Goal: Task Accomplishment & Management: Complete application form

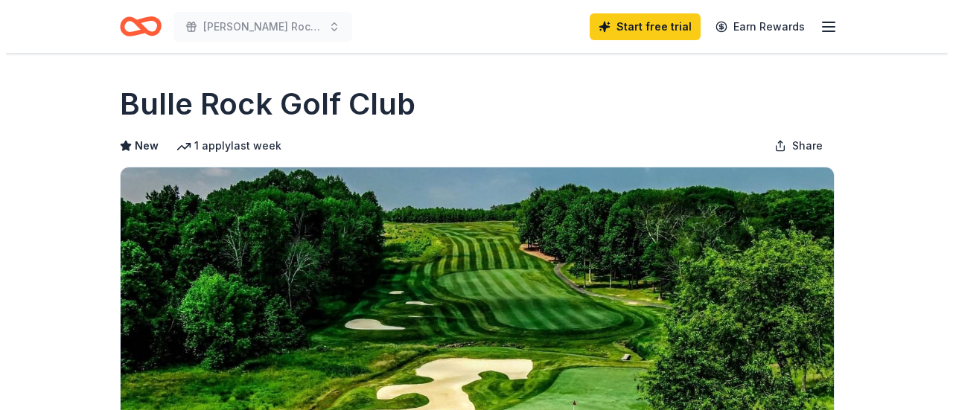
scroll to position [298, 0]
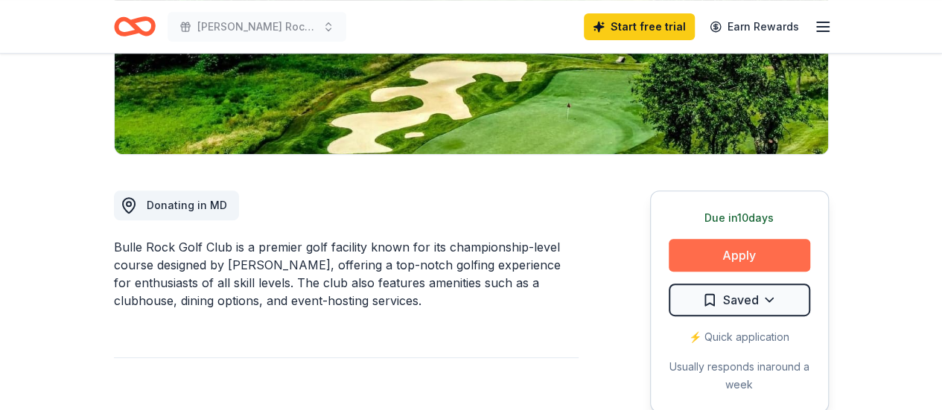
click at [761, 255] on button "Apply" at bounding box center [739, 255] width 141 height 33
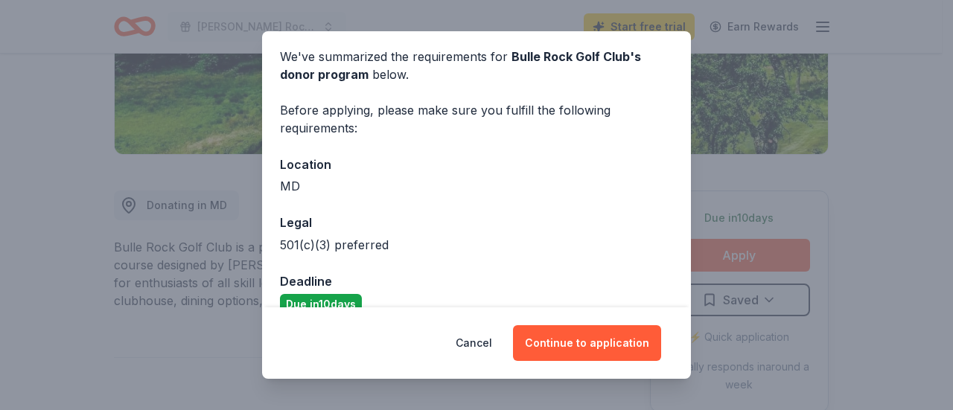
scroll to position [80, 0]
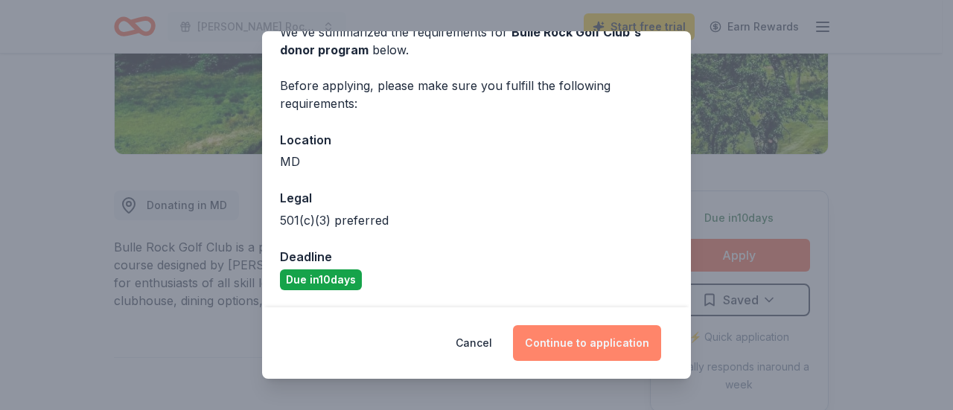
click at [609, 348] on button "Continue to application" at bounding box center [587, 343] width 148 height 36
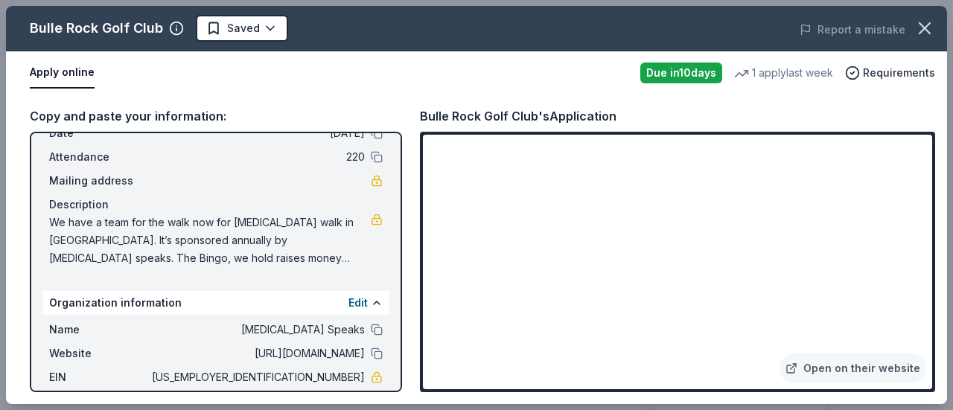
scroll to position [147, 0]
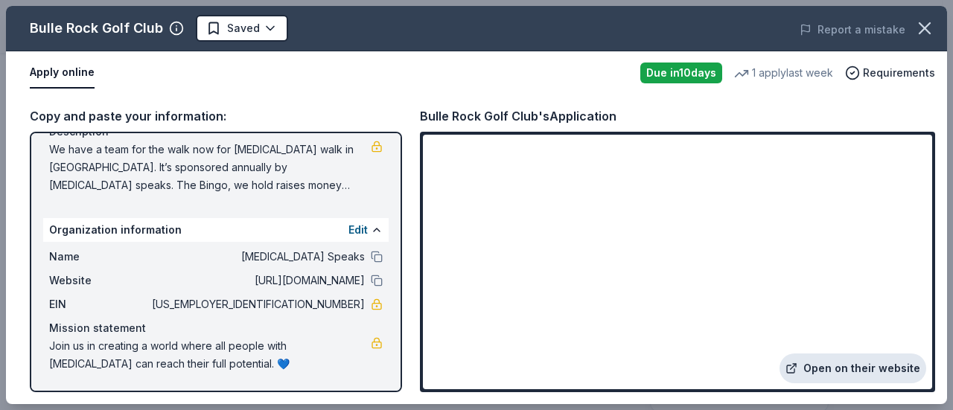
click at [881, 366] on link "Open on their website" at bounding box center [852, 369] width 147 height 30
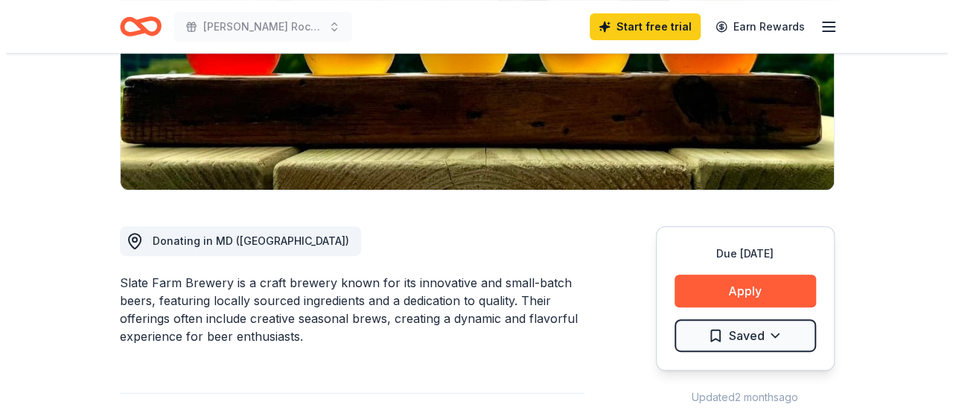
scroll to position [298, 0]
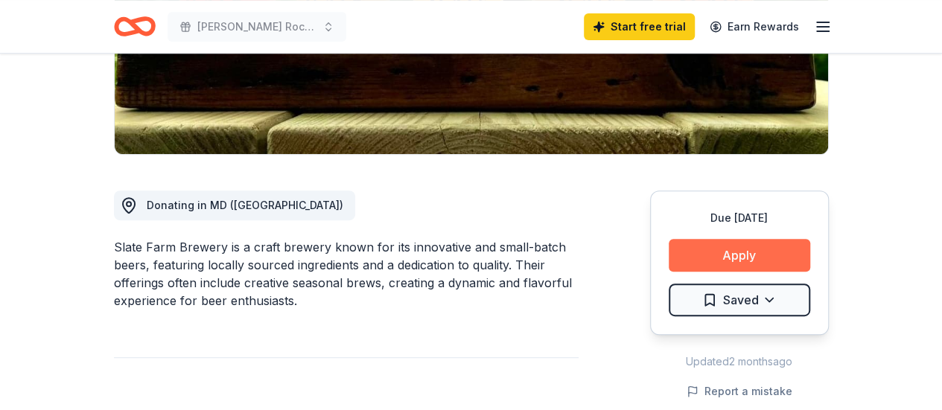
click at [726, 245] on button "Apply" at bounding box center [739, 255] width 141 height 33
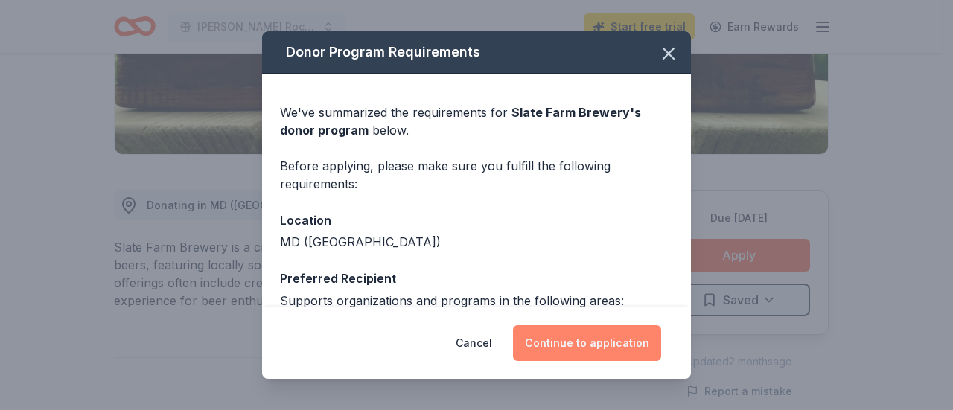
click at [600, 348] on button "Continue to application" at bounding box center [587, 343] width 148 height 36
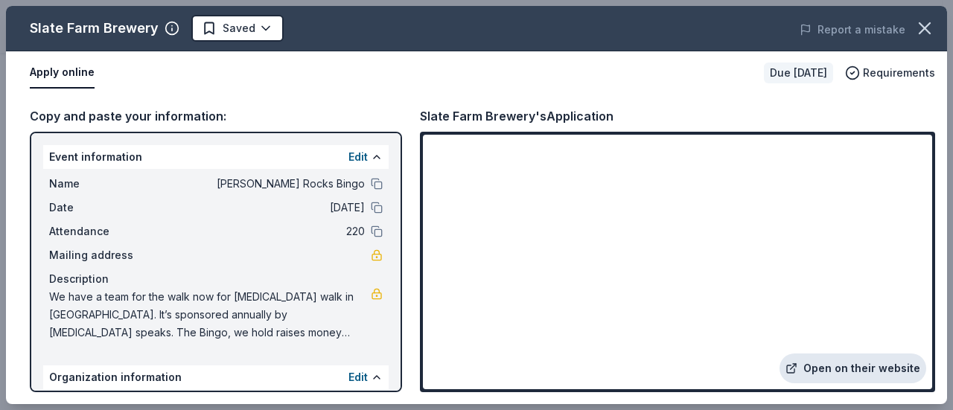
click at [861, 366] on link "Open on their website" at bounding box center [852, 369] width 147 height 30
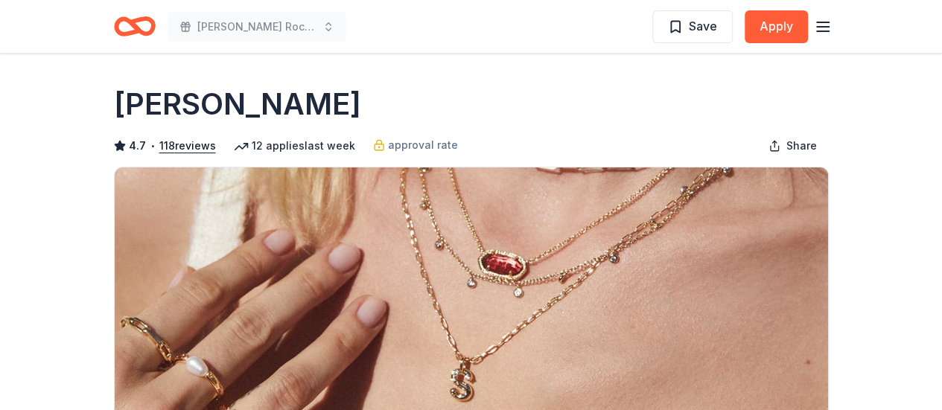
click at [220, 106] on h1 "Kendra Scott" at bounding box center [237, 104] width 247 height 42
click at [246, 112] on h1 "Kendra Scott" at bounding box center [237, 104] width 247 height 42
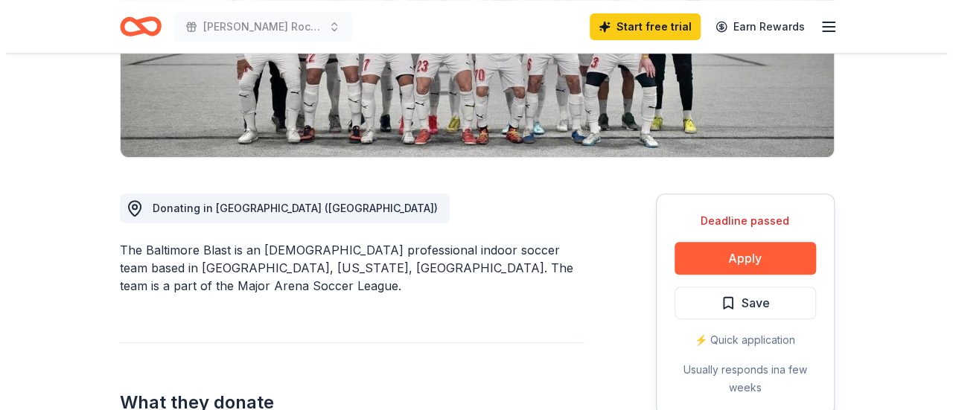
scroll to position [298, 0]
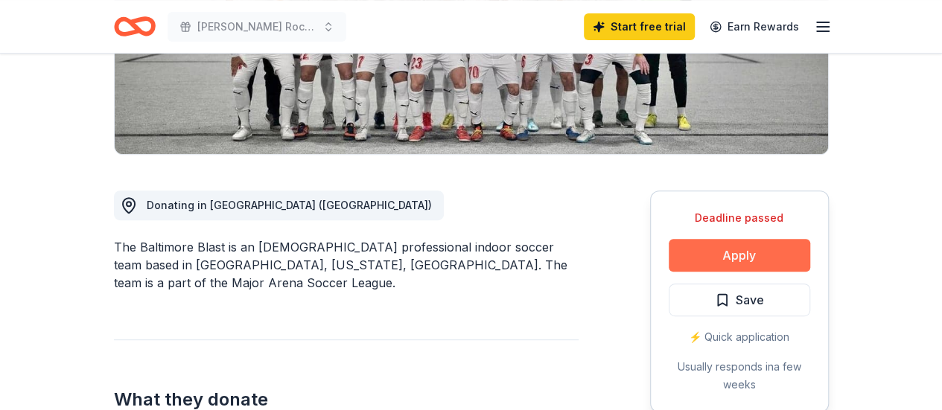
click at [732, 261] on button "Apply" at bounding box center [739, 255] width 141 height 33
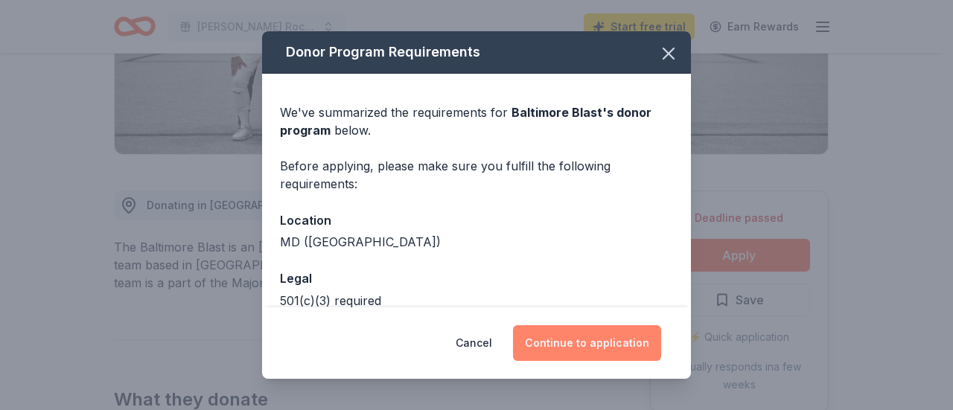
click at [619, 337] on button "Continue to application" at bounding box center [587, 343] width 148 height 36
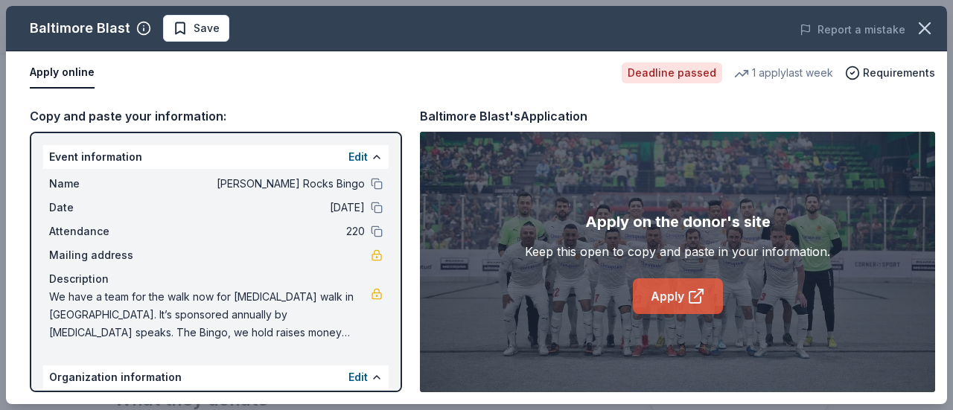
click at [688, 309] on link "Apply" at bounding box center [678, 296] width 90 height 36
